Goal: Task Accomplishment & Management: Manage account settings

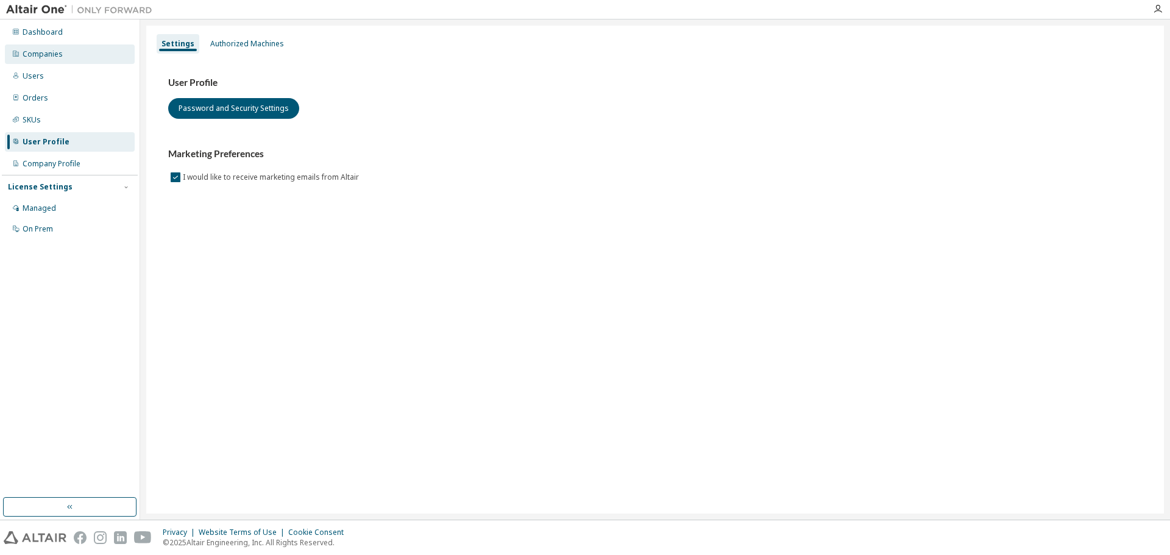
click at [51, 57] on div "Companies" at bounding box center [43, 54] width 40 height 10
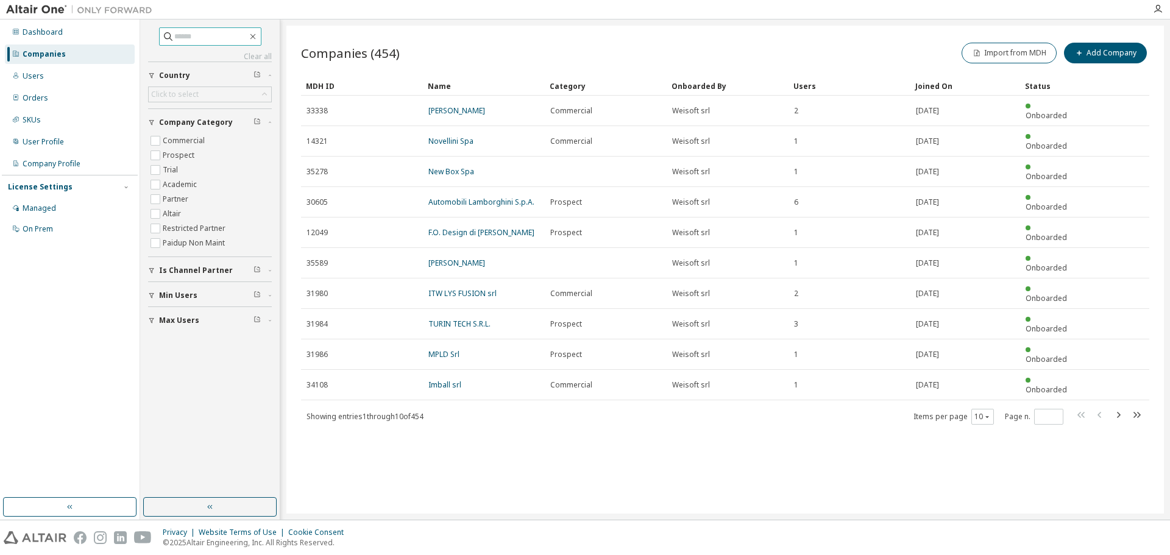
click at [204, 37] on input "text" at bounding box center [210, 36] width 73 height 12
type input "*****"
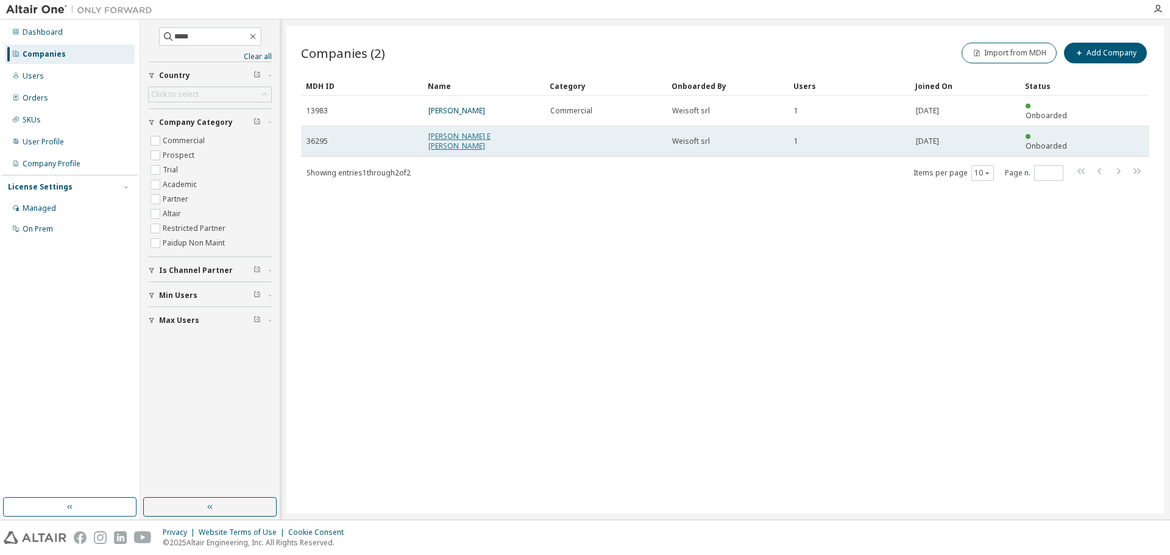
click at [445, 131] on link "[PERSON_NAME] E [PERSON_NAME]" at bounding box center [459, 141] width 62 height 20
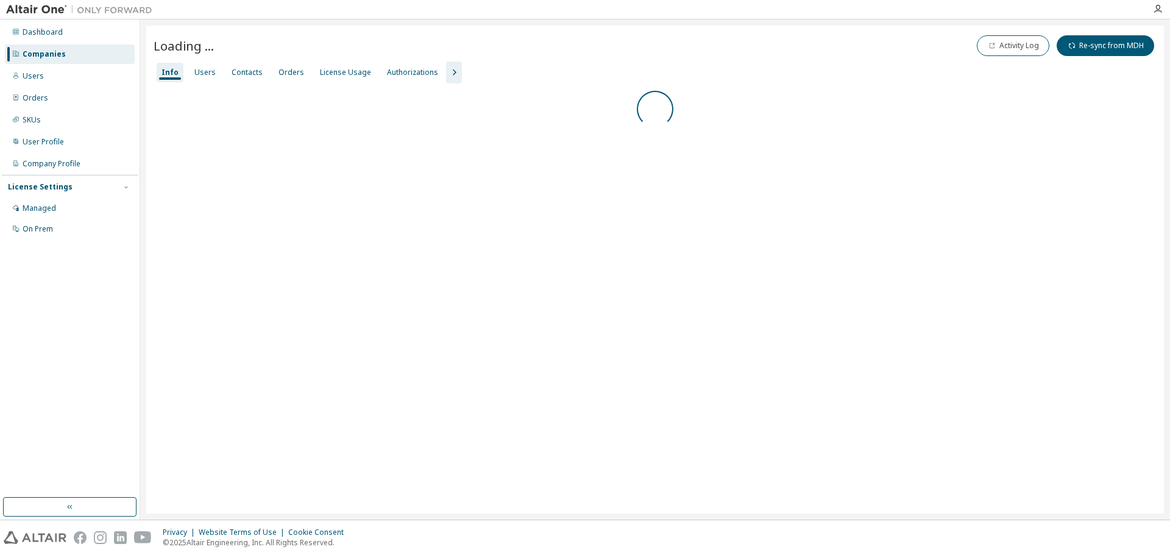
click at [103, 57] on div "Companies" at bounding box center [70, 53] width 130 height 19
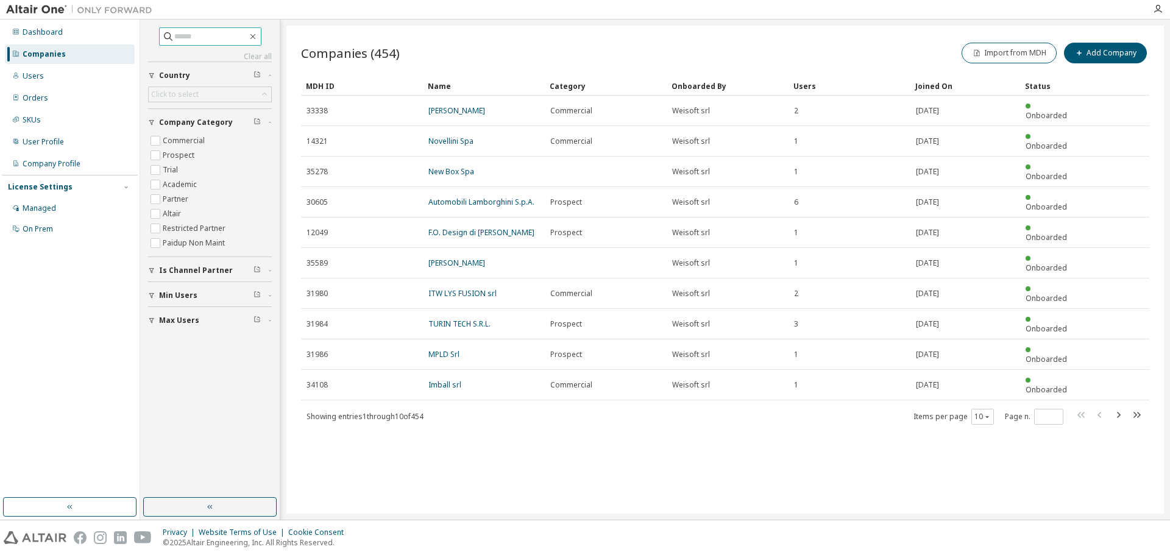
click at [187, 39] on input "text" at bounding box center [210, 36] width 73 height 12
type input "*****"
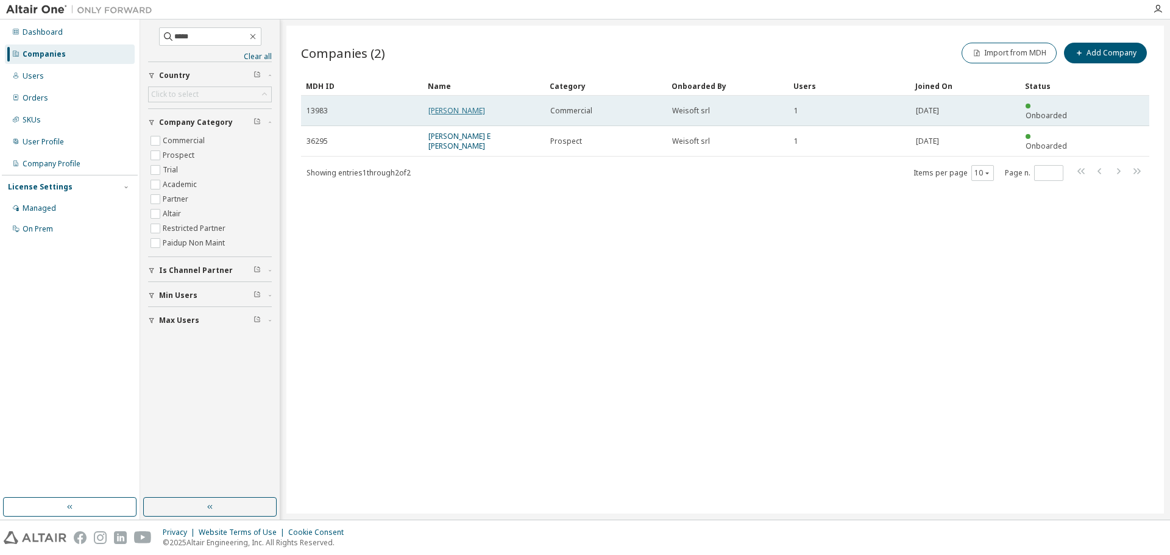
click at [448, 105] on link "[PERSON_NAME]" at bounding box center [456, 110] width 57 height 10
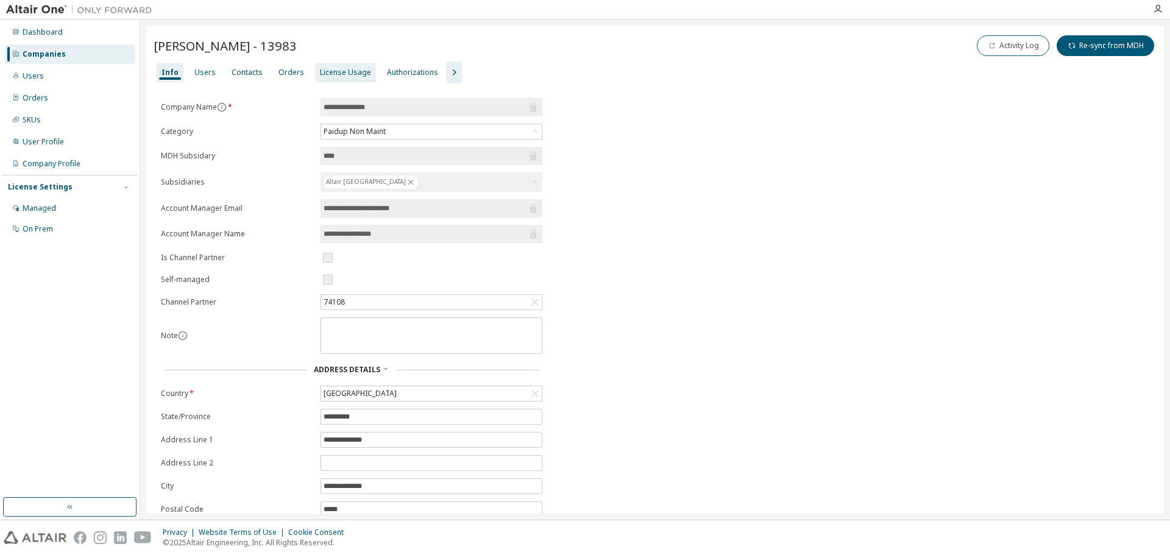
click at [338, 69] on div "License Usage" at bounding box center [345, 73] width 51 height 10
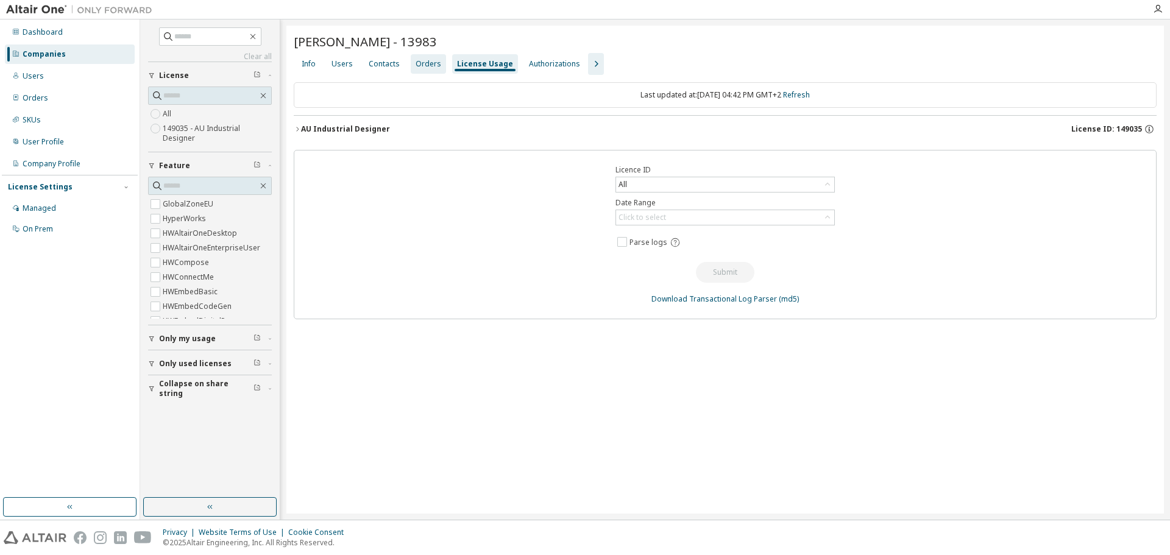
click at [420, 62] on div "Orders" at bounding box center [428, 64] width 26 height 10
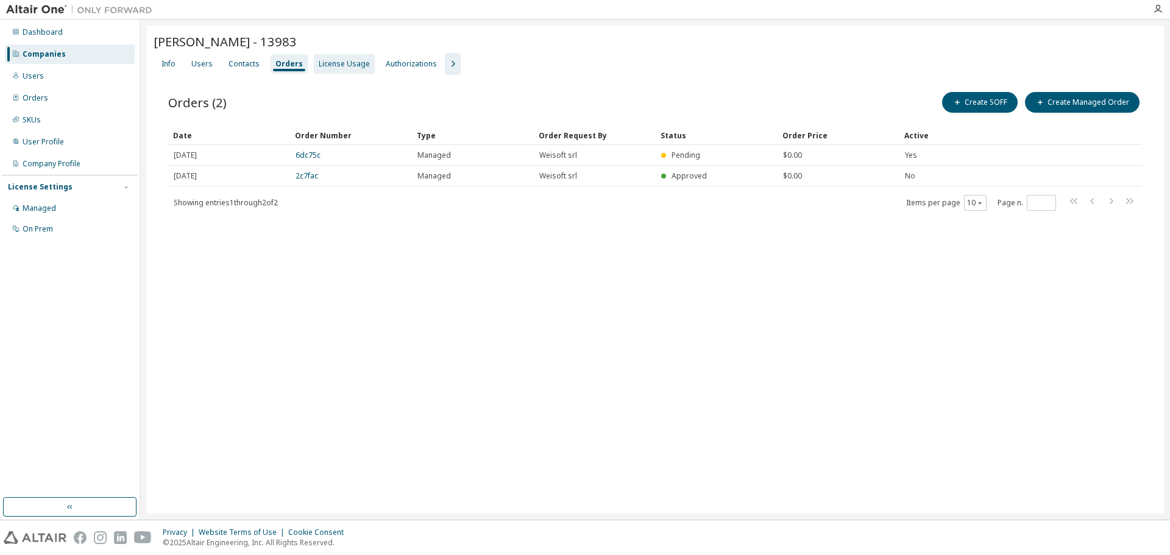
click at [339, 60] on div "License Usage" at bounding box center [344, 64] width 51 height 10
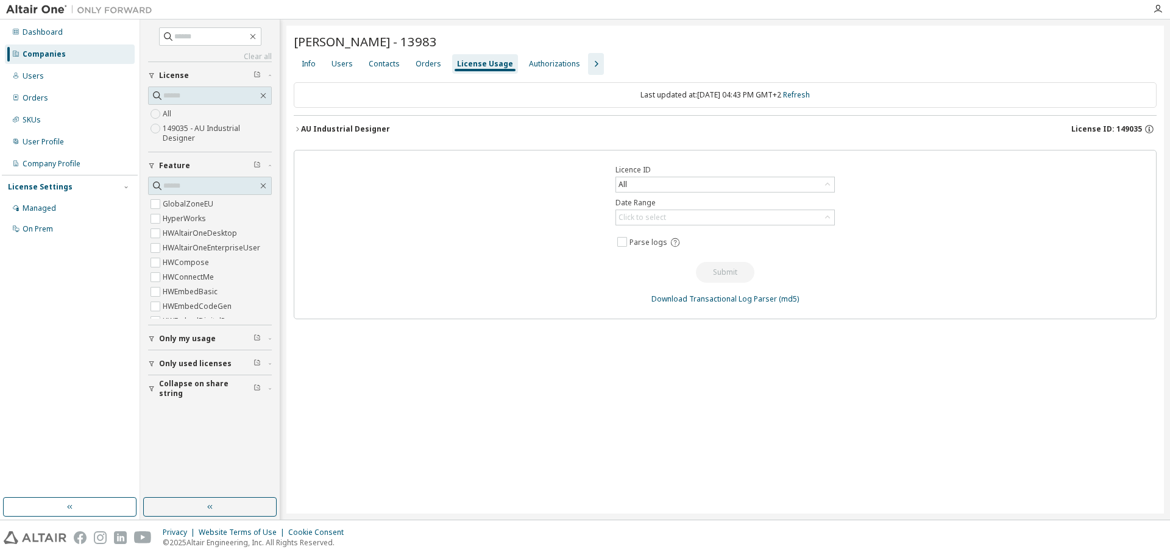
click at [588, 62] on icon "button" at bounding box center [595, 64] width 15 height 15
click at [543, 68] on div "Authorizations" at bounding box center [554, 64] width 51 height 10
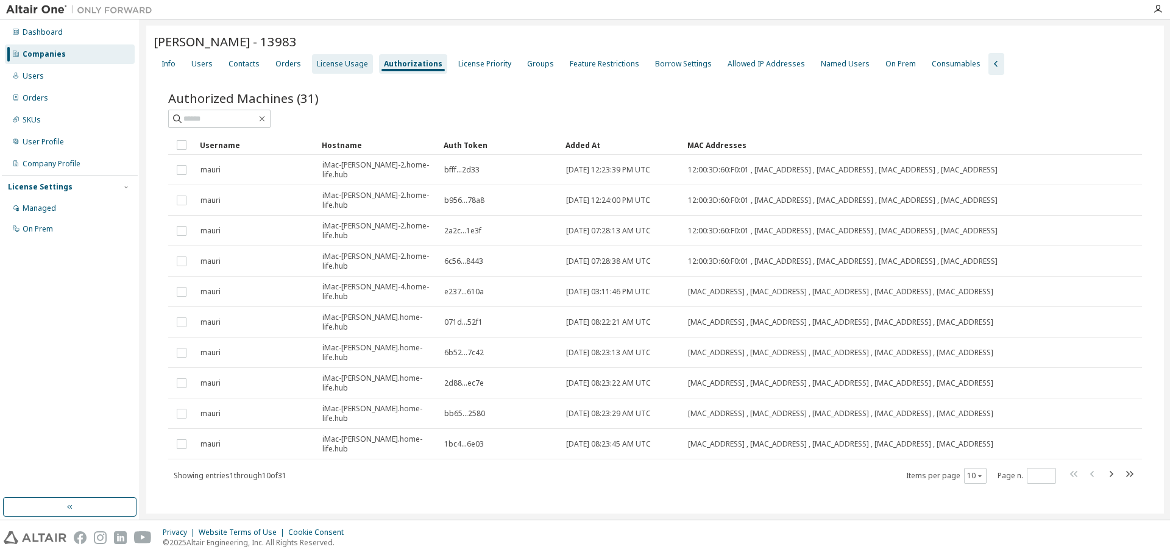
click at [342, 67] on div "License Usage" at bounding box center [342, 64] width 51 height 10
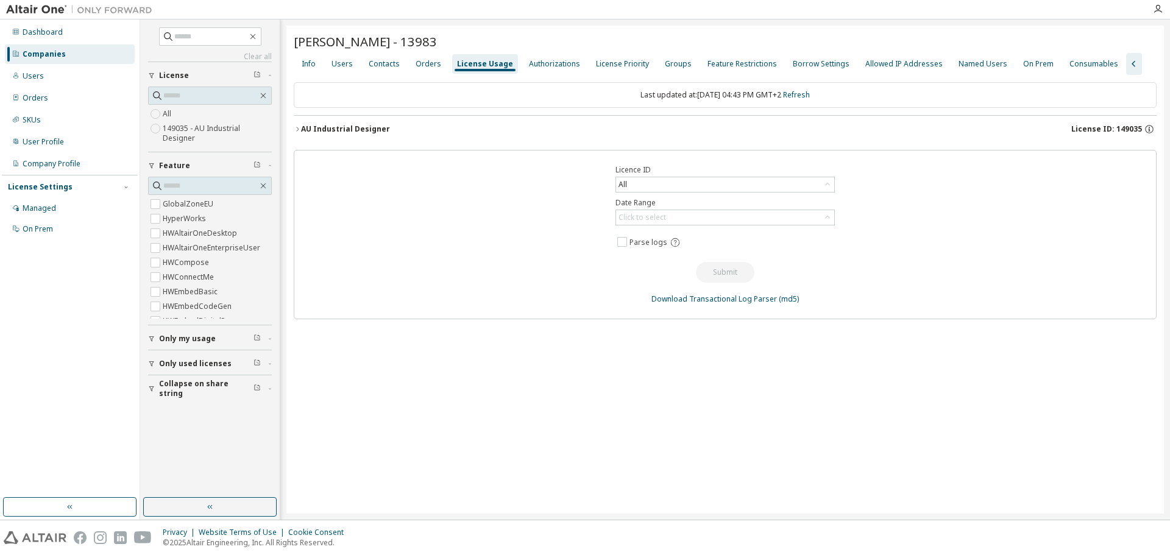
click at [640, 99] on div "Last updated at: Fri 2025-09-12 04:43 PM GMT+2 Refresh" at bounding box center [725, 95] width 863 height 26
click at [350, 69] on div "Users" at bounding box center [342, 63] width 31 height 19
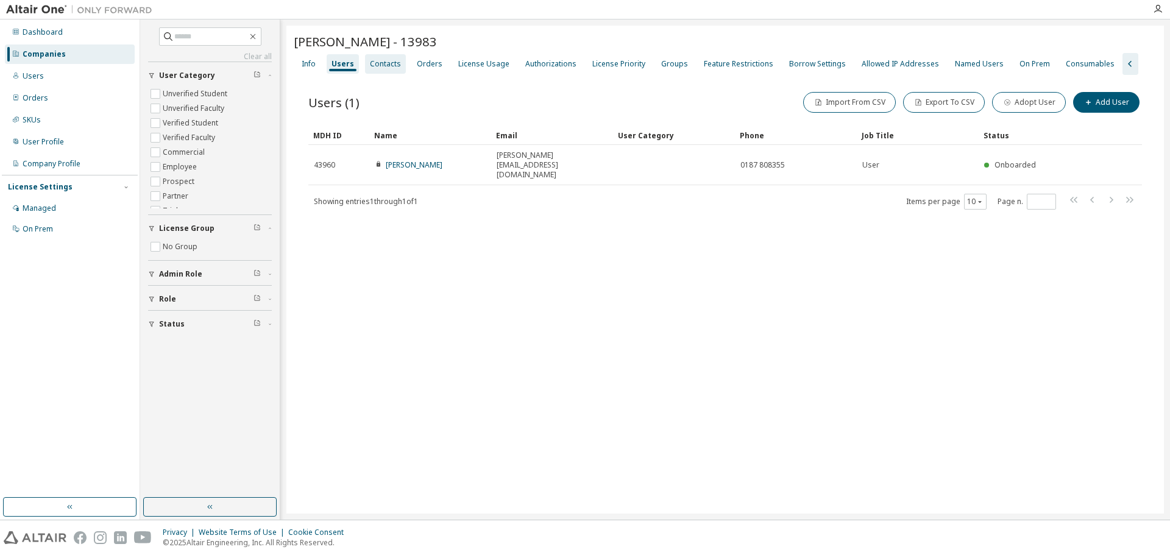
click at [370, 65] on div "Contacts" at bounding box center [385, 64] width 31 height 10
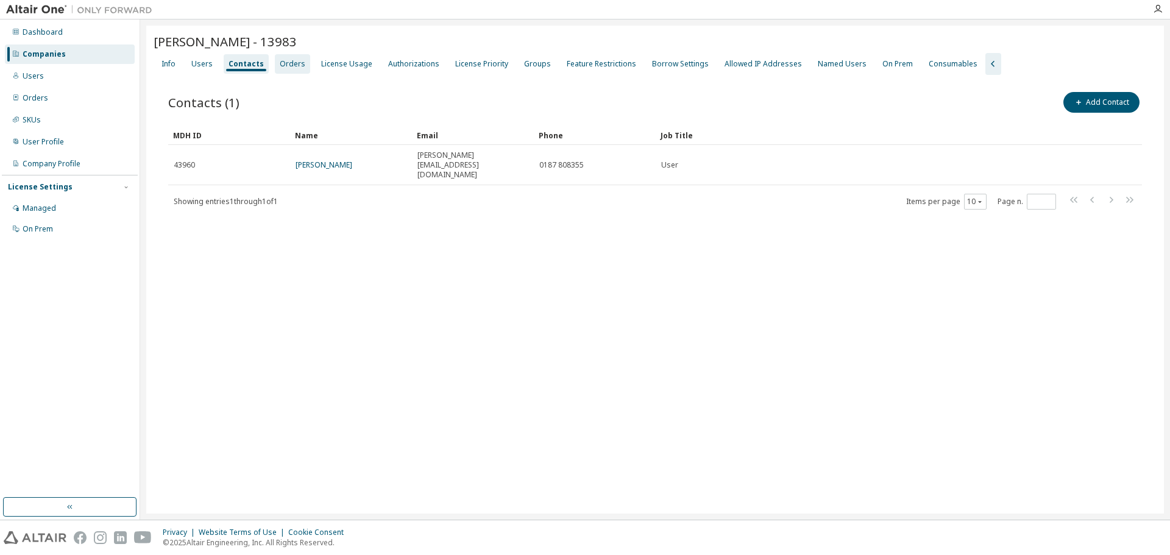
click at [287, 69] on div "Orders" at bounding box center [292, 63] width 35 height 19
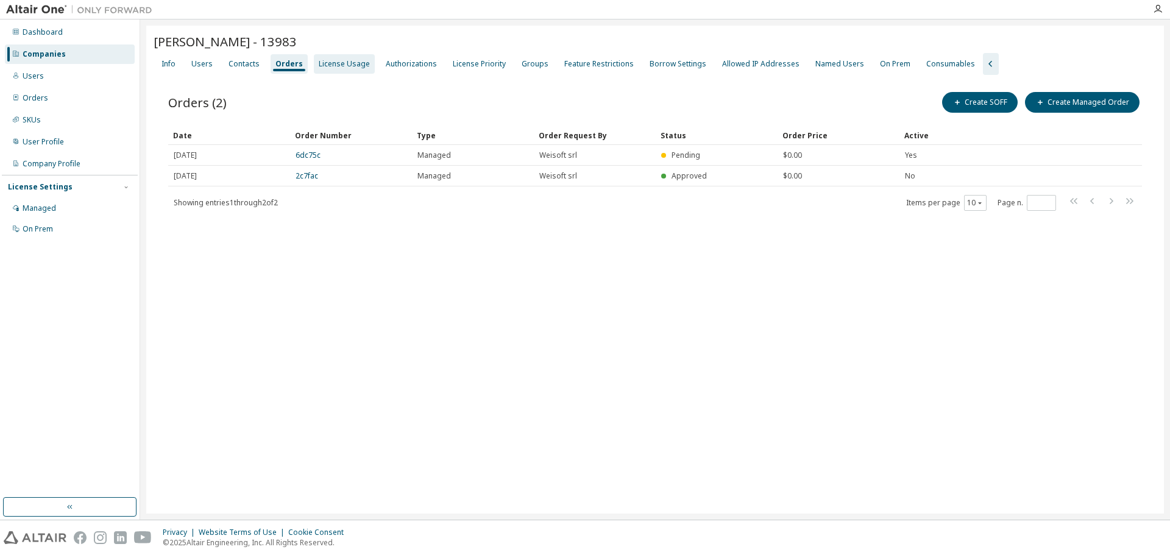
click at [358, 60] on div "License Usage" at bounding box center [344, 64] width 51 height 10
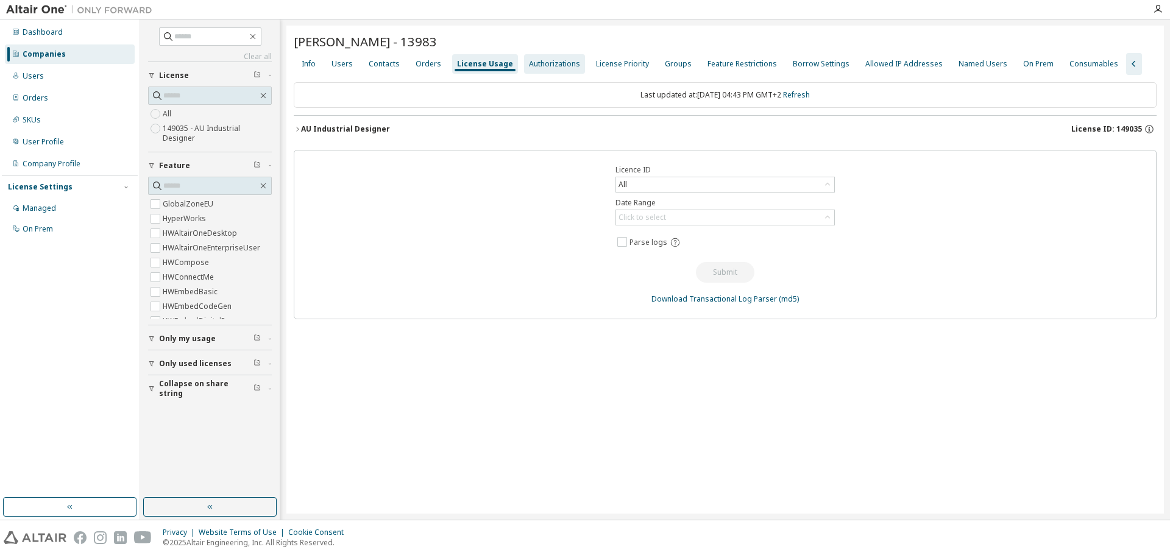
click at [529, 62] on div "Authorizations" at bounding box center [554, 64] width 51 height 10
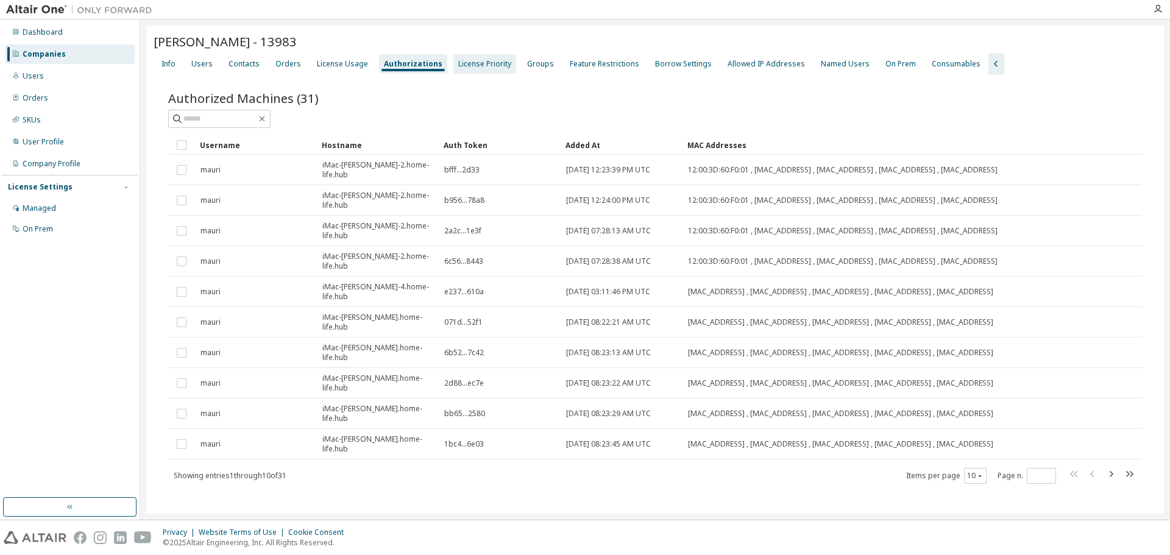
click at [486, 59] on div "License Priority" at bounding box center [484, 64] width 53 height 10
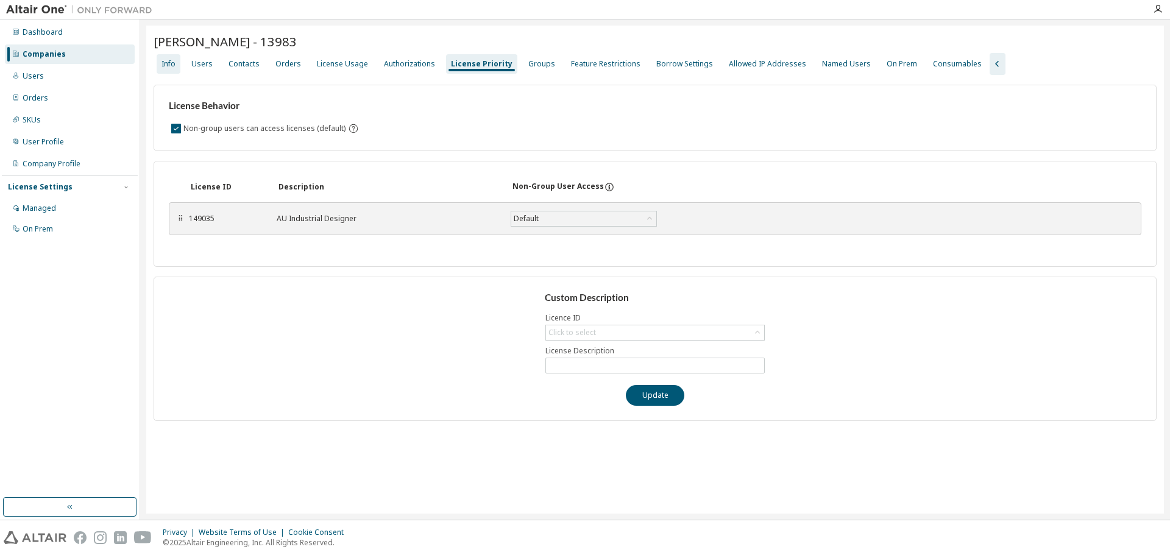
click at [175, 64] on div "Info" at bounding box center [169, 63] width 24 height 19
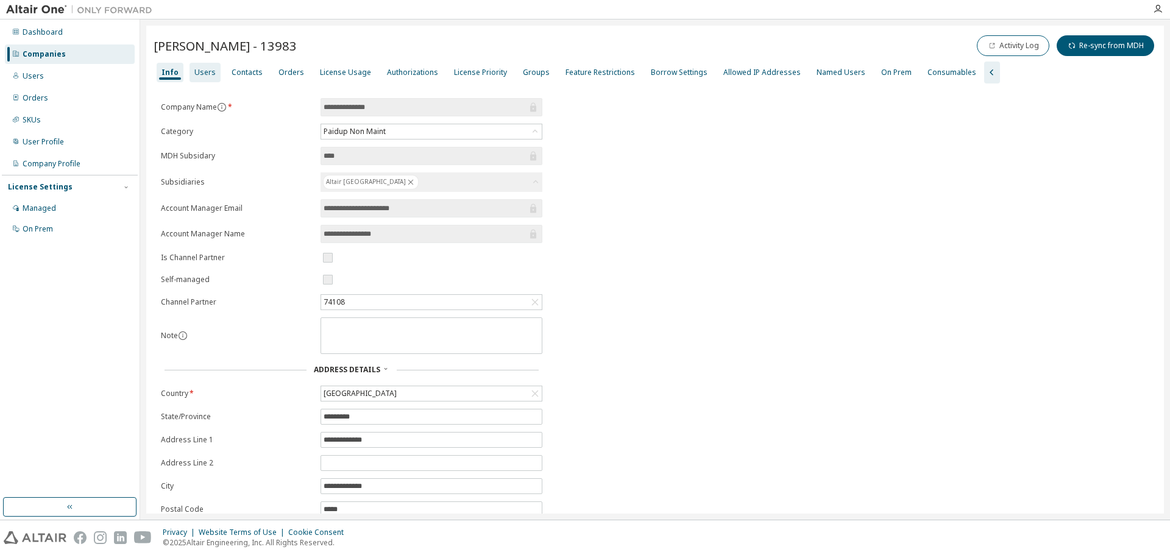
click at [210, 74] on div "Users" at bounding box center [204, 73] width 21 height 10
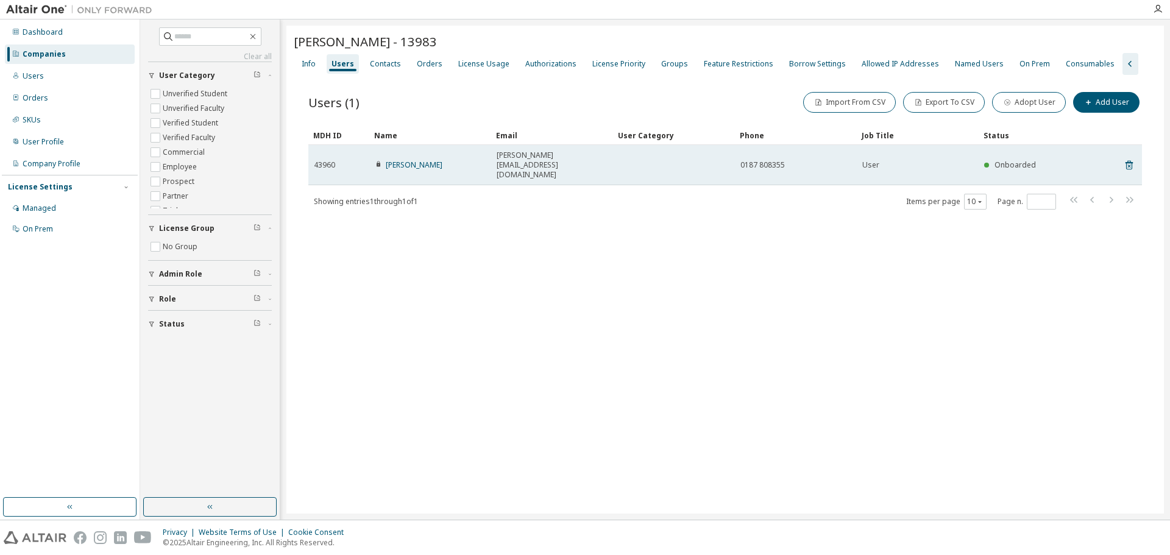
click at [632, 156] on td at bounding box center [674, 165] width 122 height 40
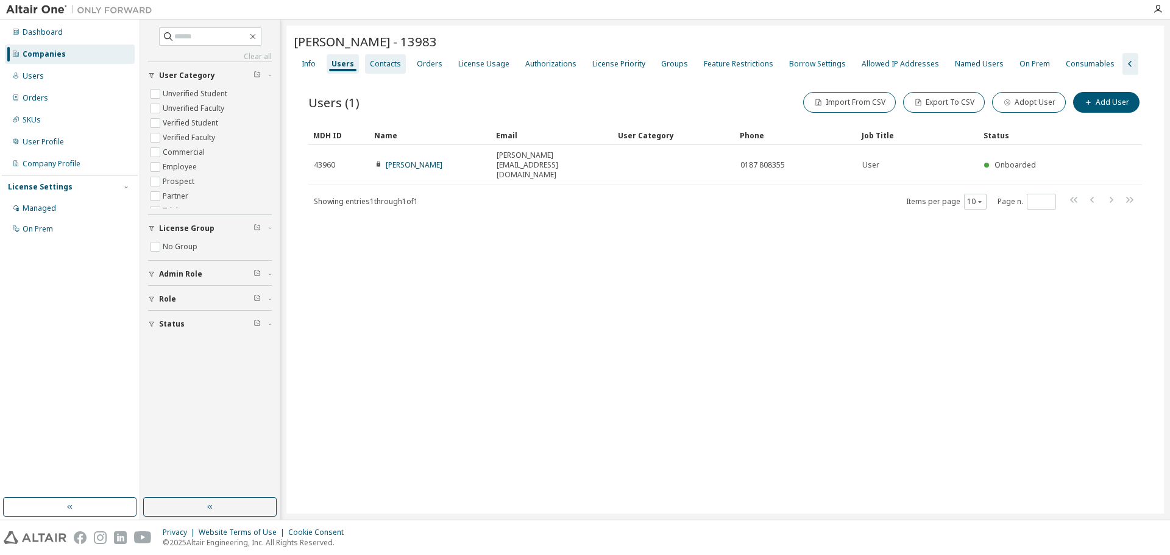
click at [380, 67] on div "Contacts" at bounding box center [385, 64] width 31 height 10
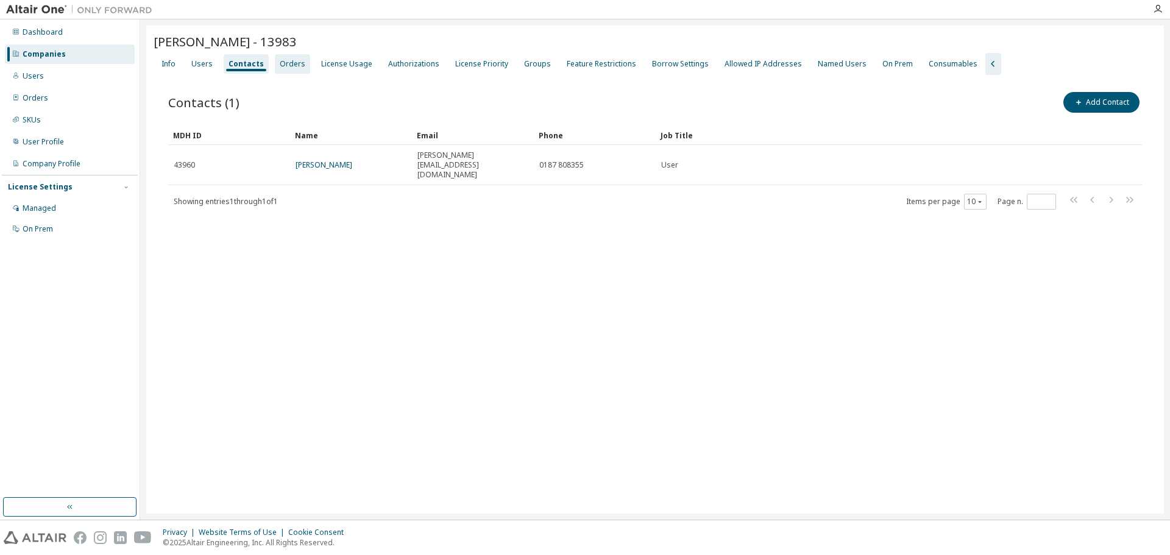
click at [283, 62] on div "Orders" at bounding box center [293, 64] width 26 height 10
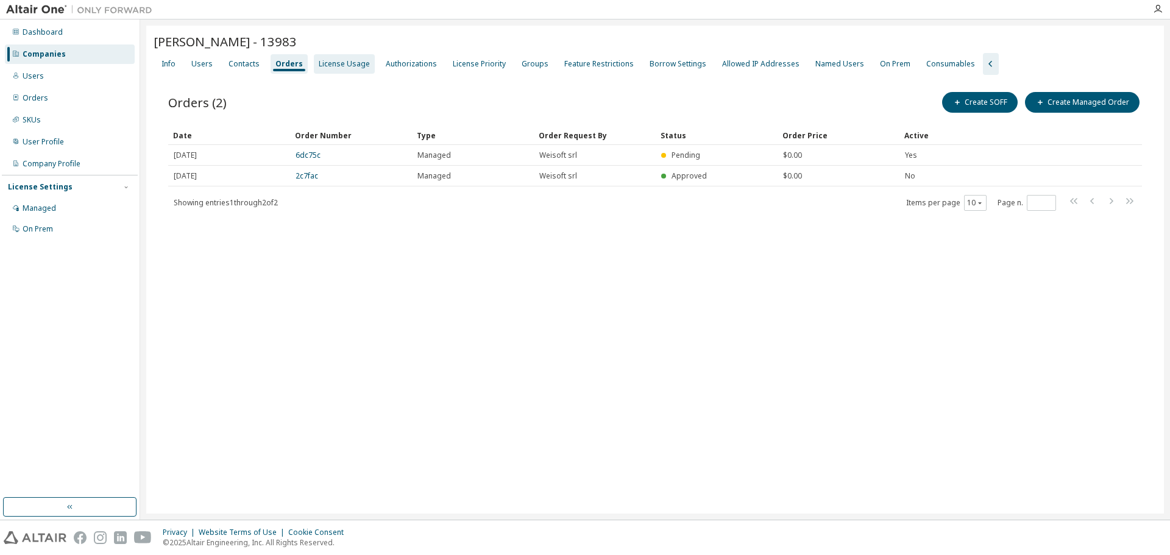
click at [335, 66] on div "License Usage" at bounding box center [344, 64] width 51 height 10
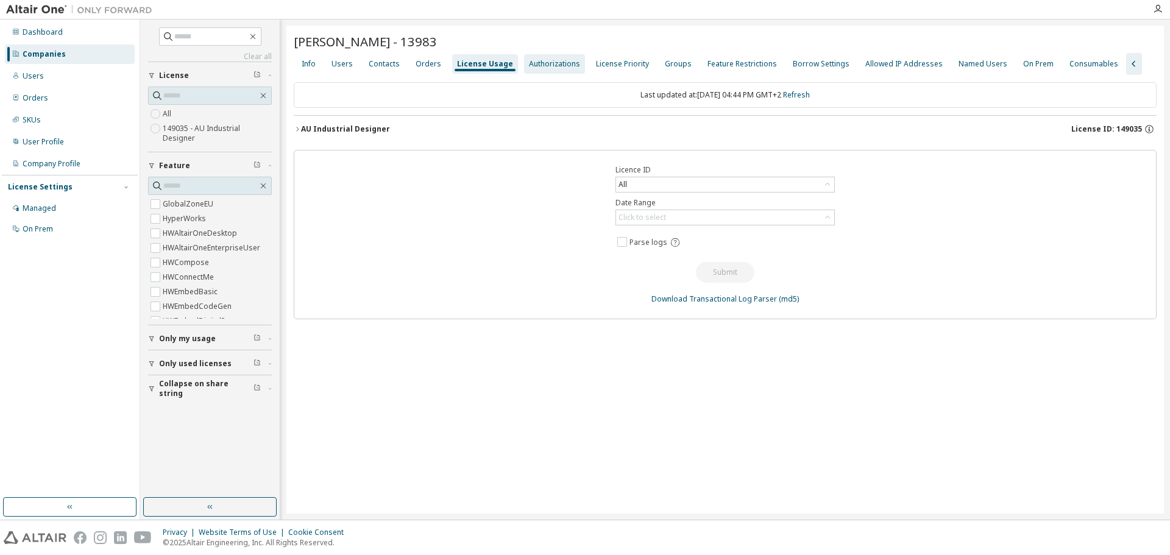
click at [549, 60] on div "Authorizations" at bounding box center [554, 64] width 51 height 10
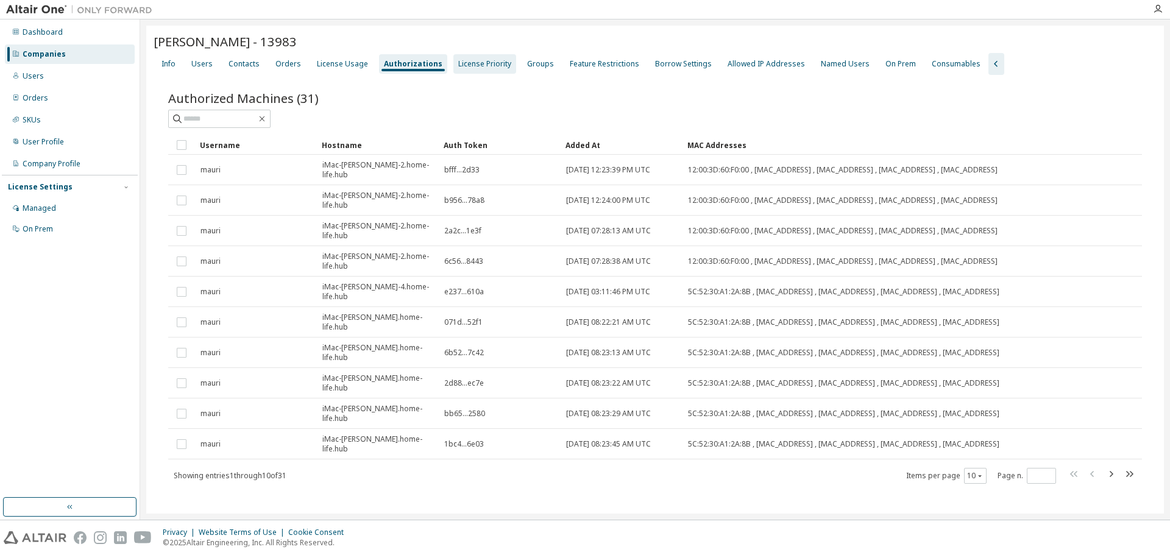
click at [480, 61] on div "License Priority" at bounding box center [484, 64] width 53 height 10
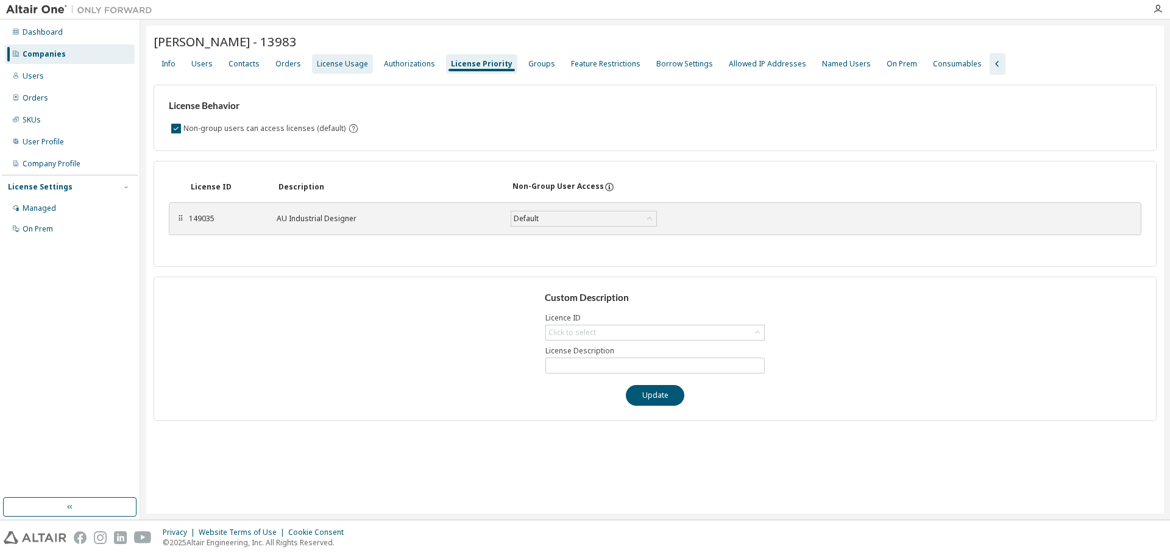
click at [323, 65] on div "License Usage" at bounding box center [342, 64] width 51 height 10
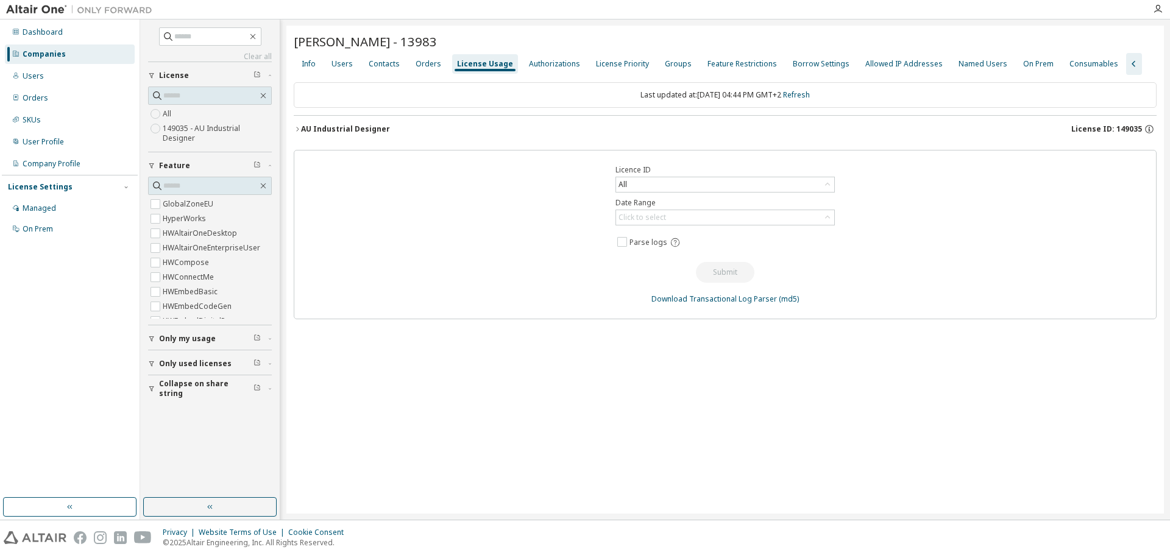
click at [425, 98] on div "Last updated at: Fri 2025-09-12 04:44 PM GMT+2 Refresh" at bounding box center [725, 95] width 863 height 26
click at [332, 130] on div "AU Industrial Designer" at bounding box center [345, 129] width 89 height 10
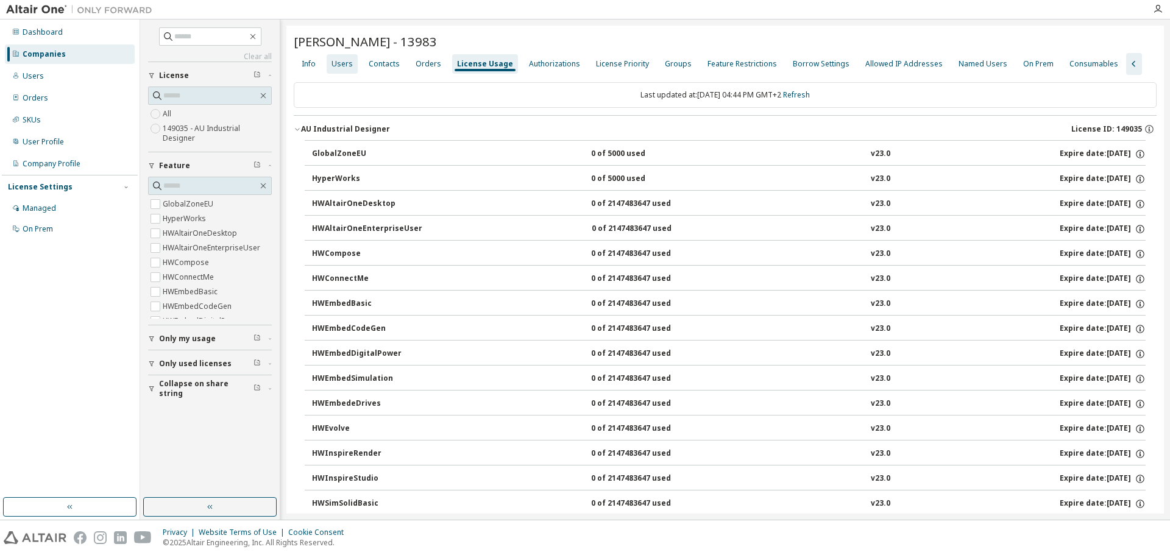
click at [339, 66] on div "Users" at bounding box center [341, 64] width 21 height 10
